Goal: Task Accomplishment & Management: Complete application form

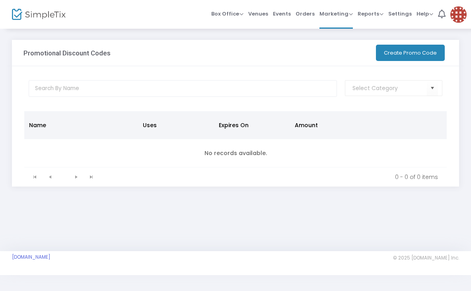
click at [402, 51] on button "Create Promo Code" at bounding box center [410, 53] width 69 height 16
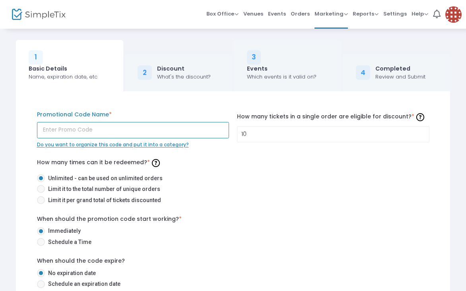
click at [88, 129] on input "text" at bounding box center [133, 130] width 193 height 16
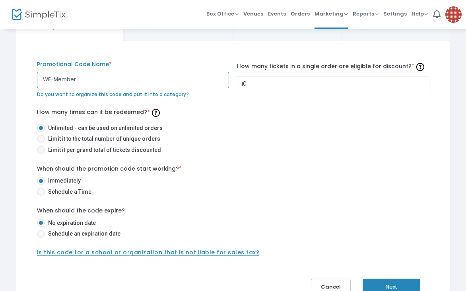
scroll to position [51, 0]
type input "WE-Member"
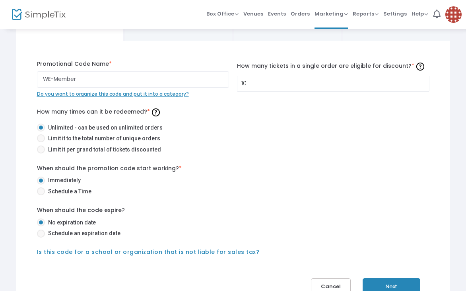
click at [43, 233] on span at bounding box center [41, 233] width 8 height 8
click at [41, 237] on input "Schedule an expiration date" at bounding box center [41, 237] width 0 height 0
radio input "true"
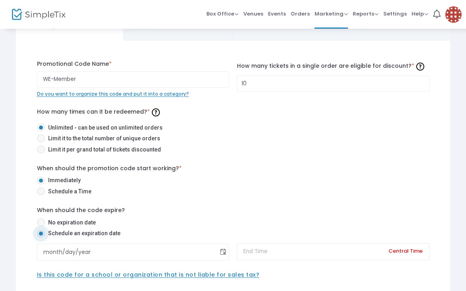
click at [222, 252] on span "Toggle calendar" at bounding box center [223, 251] width 13 height 13
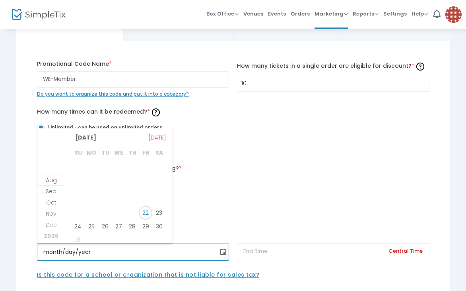
click at [54, 188] on span "Sep" at bounding box center [51, 191] width 11 height 8
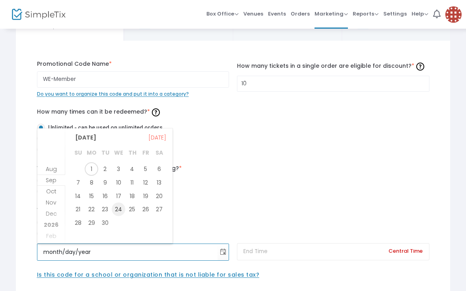
click at [119, 210] on span "24" at bounding box center [119, 209] width 14 height 14
type input "9/24/2025"
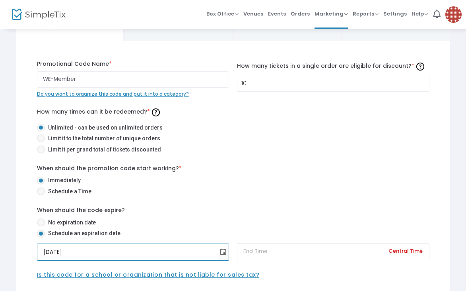
click at [123, 275] on span "Is this code for a school or organization that is not liable for sales tax?" at bounding box center [148, 274] width 223 height 8
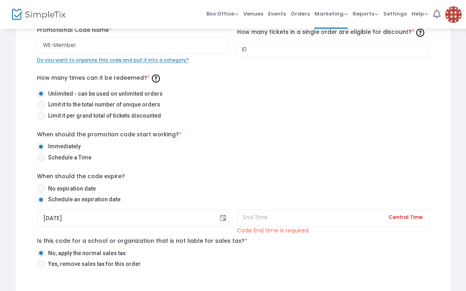
scroll to position [86, 0]
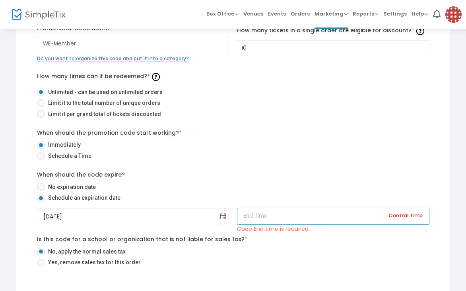
click at [266, 217] on input at bounding box center [333, 215] width 193 height 17
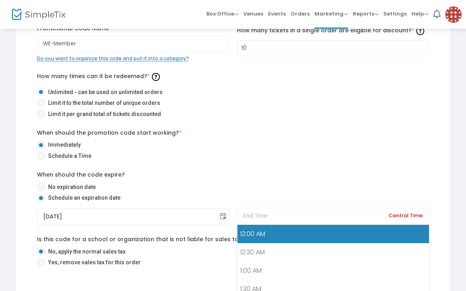
click at [263, 235] on link "12:00 AM" at bounding box center [334, 233] width 192 height 18
type input "12:00 AM"
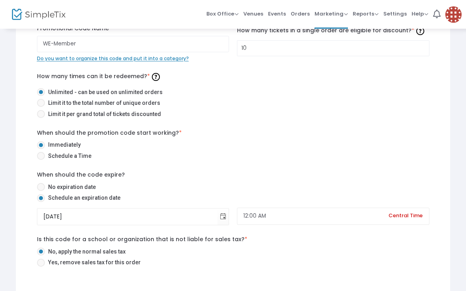
click at [41, 263] on span at bounding box center [41, 262] width 8 height 8
click at [41, 266] on input "Yes, remove sales tax for this order" at bounding box center [41, 266] width 0 height 0
radio input "true"
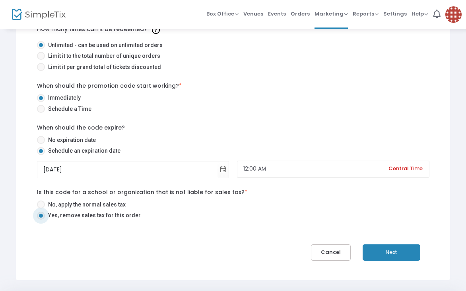
scroll to position [138, 0]
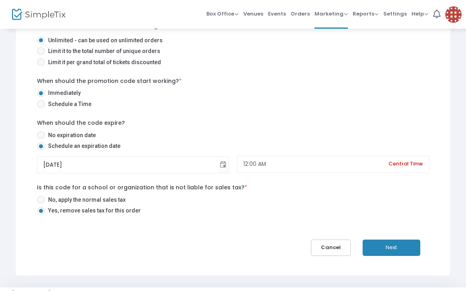
click at [394, 248] on button "Next" at bounding box center [392, 247] width 58 height 16
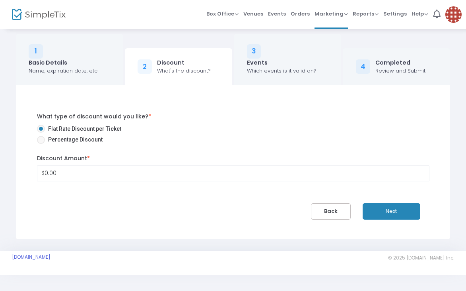
scroll to position [6, 0]
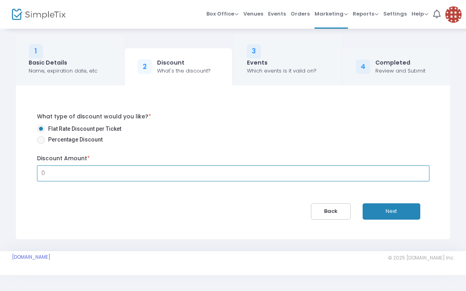
click at [47, 173] on input "0" at bounding box center [233, 173] width 392 height 15
click at [41, 173] on input "5.00" at bounding box center [233, 173] width 392 height 15
type input "$5.00"
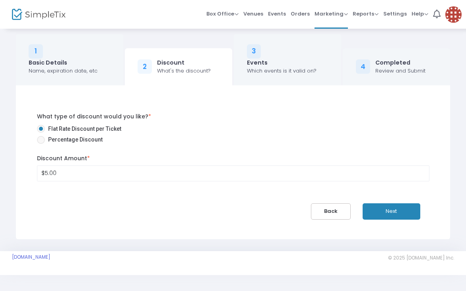
click at [390, 212] on button "Next" at bounding box center [392, 211] width 58 height 16
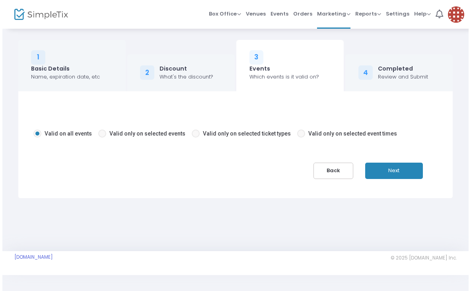
scroll to position [0, 0]
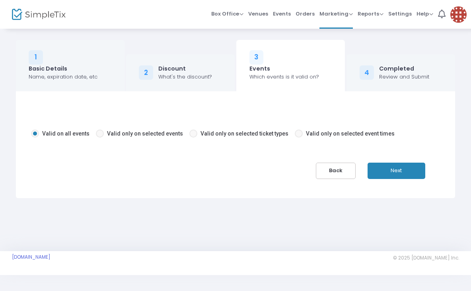
click at [99, 133] on span at bounding box center [100, 133] width 8 height 8
click at [100, 137] on input "Valid only on selected events" at bounding box center [100, 137] width 0 height 0
radio input "true"
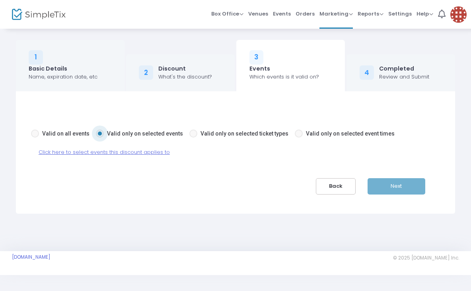
click at [105, 152] on span "Click here to select events this discount applies to" at bounding box center [104, 152] width 131 height 8
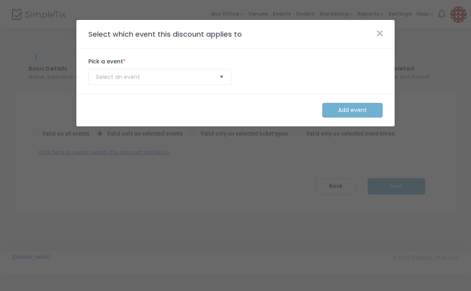
click at [221, 77] on span "Select" at bounding box center [221, 76] width 13 height 13
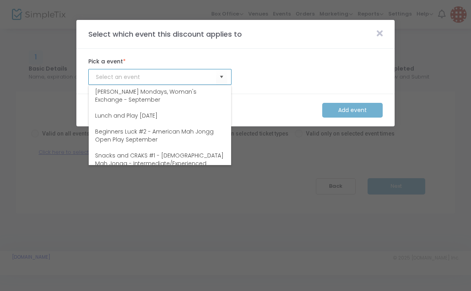
scroll to position [80, 0]
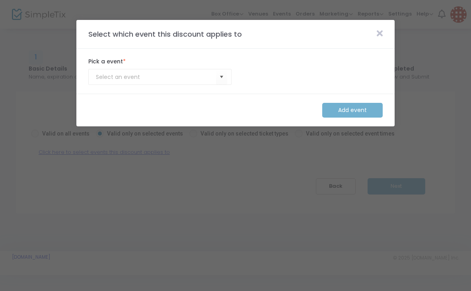
click at [349, 111] on div "Add event" at bounding box center [352, 110] width 68 height 15
click at [345, 110] on div "Add event" at bounding box center [352, 110] width 68 height 15
click at [338, 111] on div "Add event" at bounding box center [352, 110] width 68 height 15
click at [341, 109] on div "Add event" at bounding box center [352, 110] width 68 height 15
click at [223, 76] on span "Select" at bounding box center [221, 76] width 13 height 13
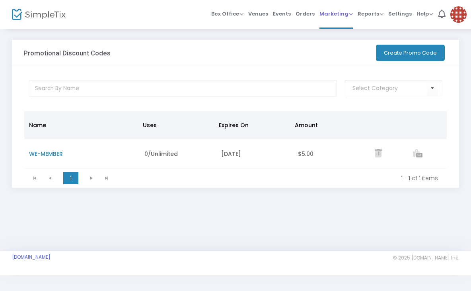
click at [336, 14] on span "Marketing" at bounding box center [336, 14] width 33 height 8
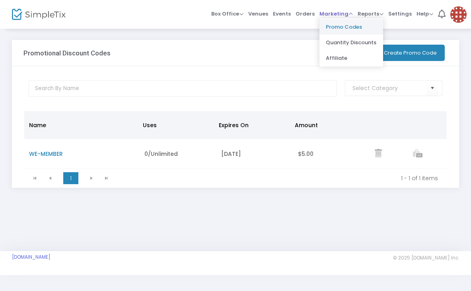
click at [336, 28] on li "Promo Codes" at bounding box center [352, 27] width 64 height 16
